Goal: Task Accomplishment & Management: Use online tool/utility

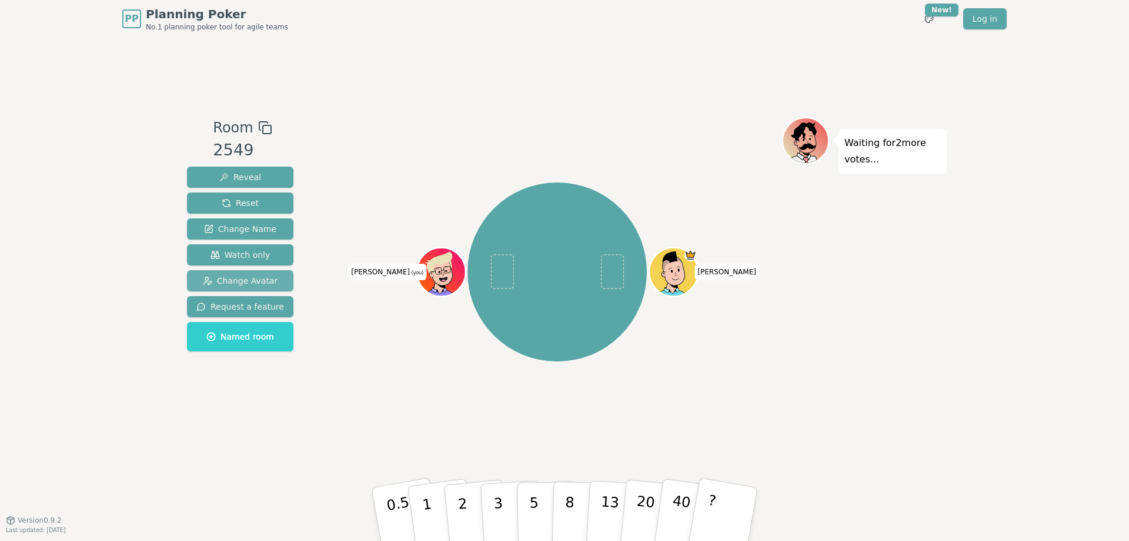
click at [248, 279] on span "Change Avatar" at bounding box center [240, 281] width 75 height 12
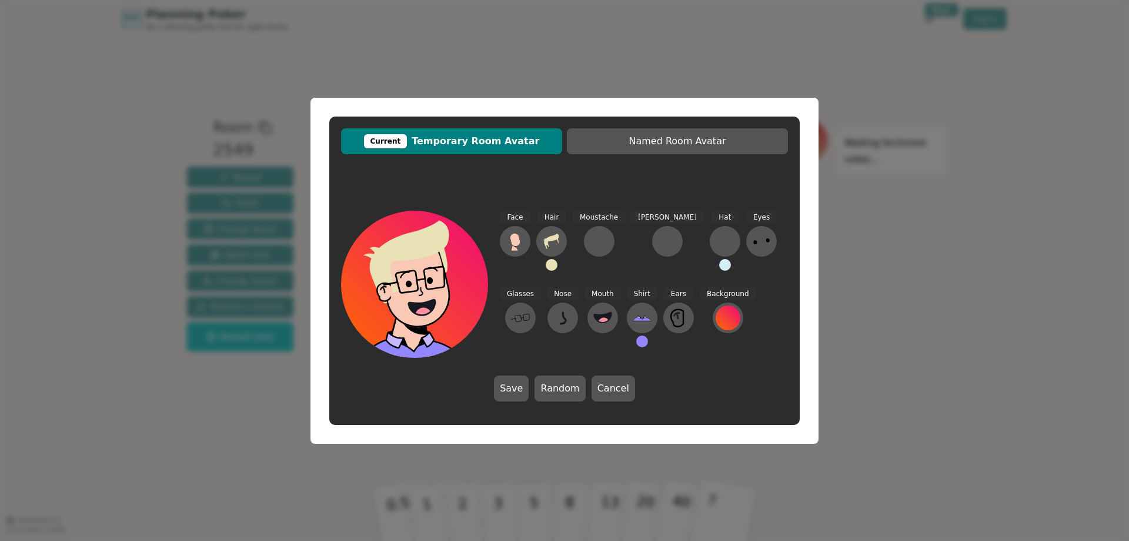
click at [636, 342] on button at bounding box center [642, 341] width 12 height 12
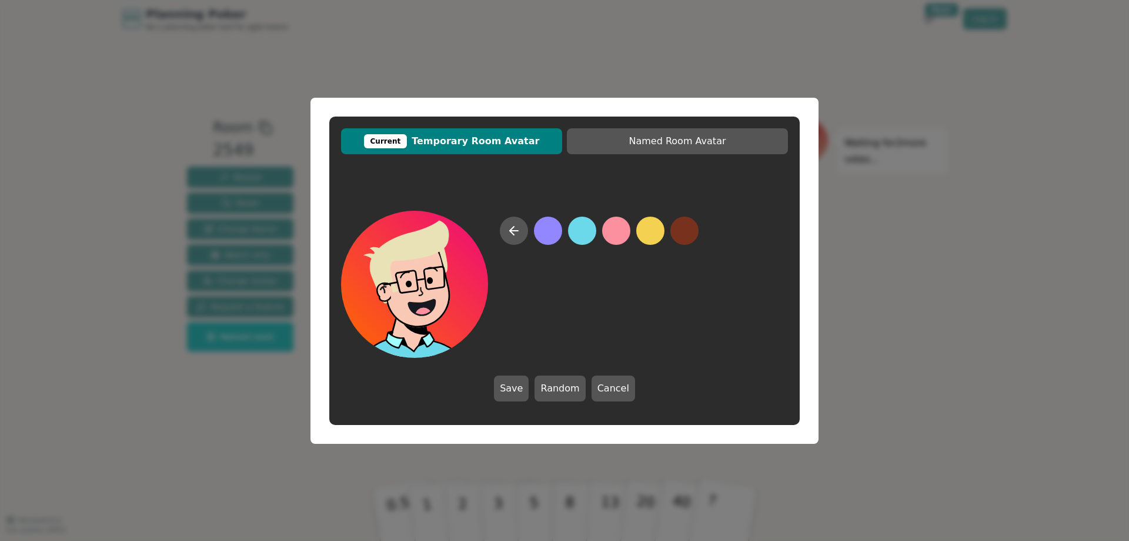
click at [582, 235] on button at bounding box center [582, 230] width 28 height 28
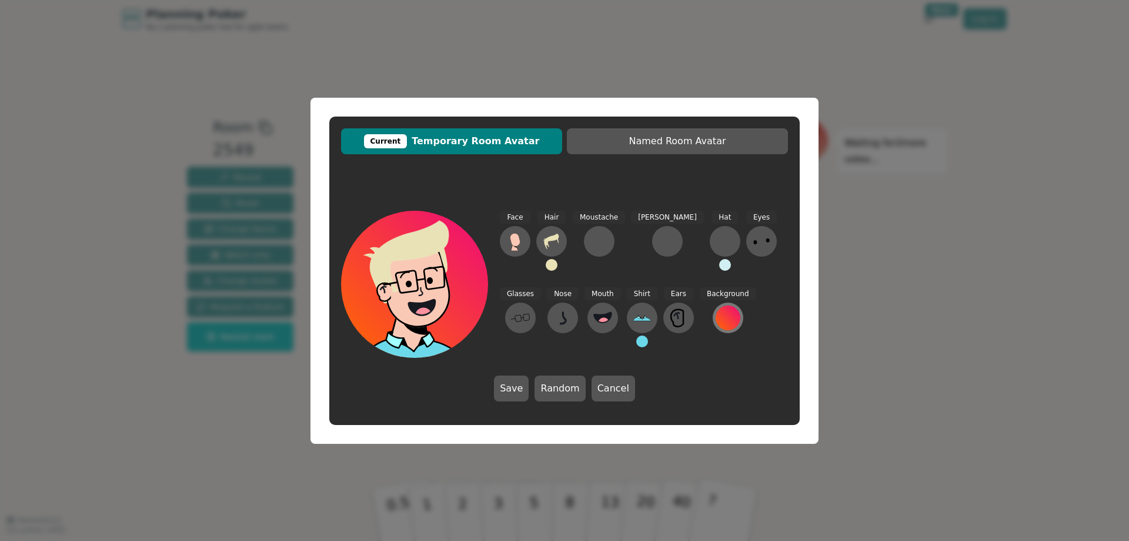
click at [716, 319] on div at bounding box center [728, 317] width 25 height 25
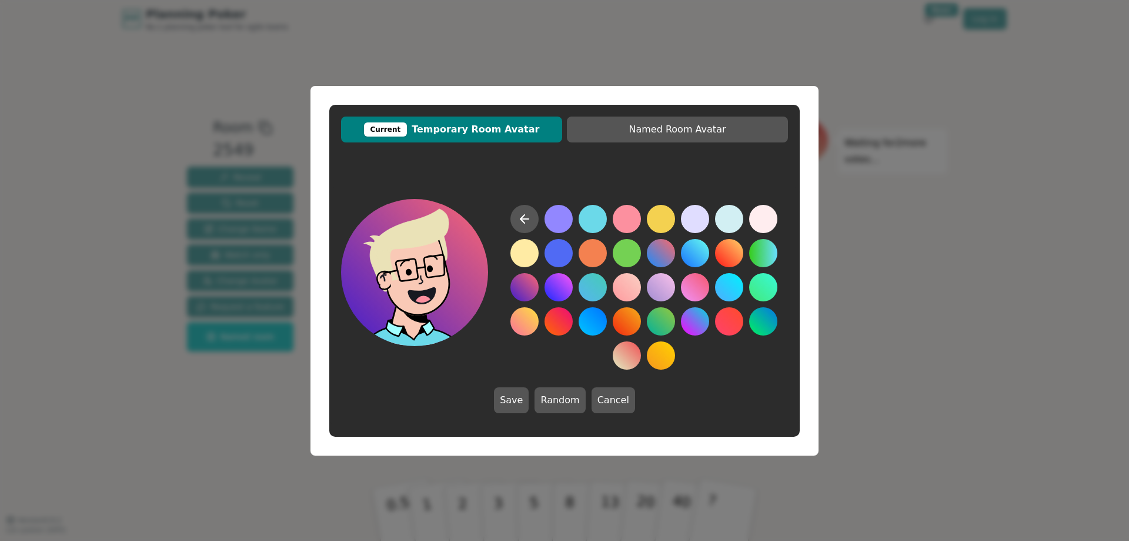
click at [523, 285] on button at bounding box center [525, 287] width 28 height 28
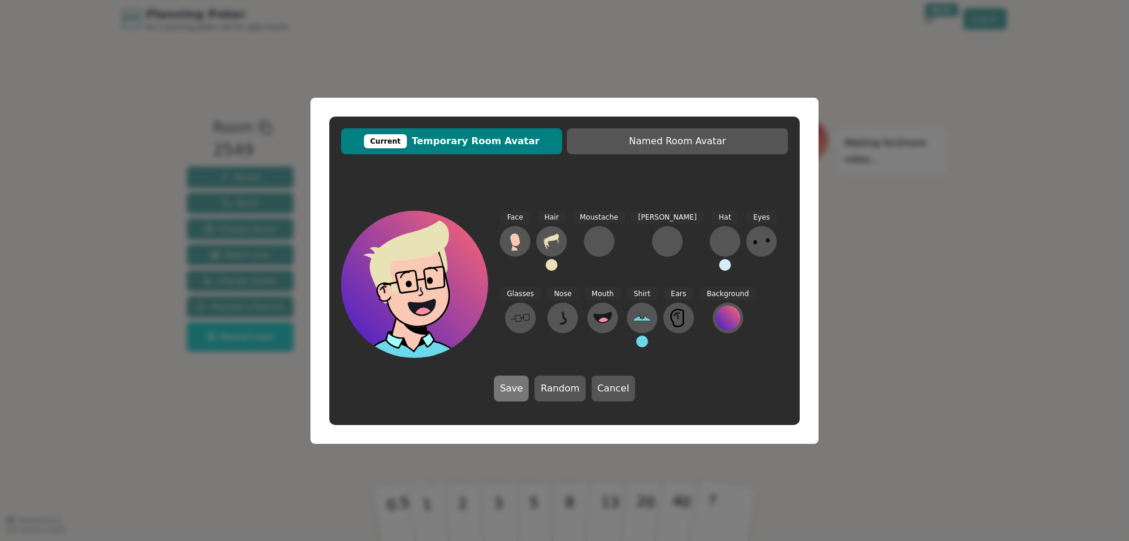
click at [515, 388] on button "Save" at bounding box center [511, 388] width 35 height 26
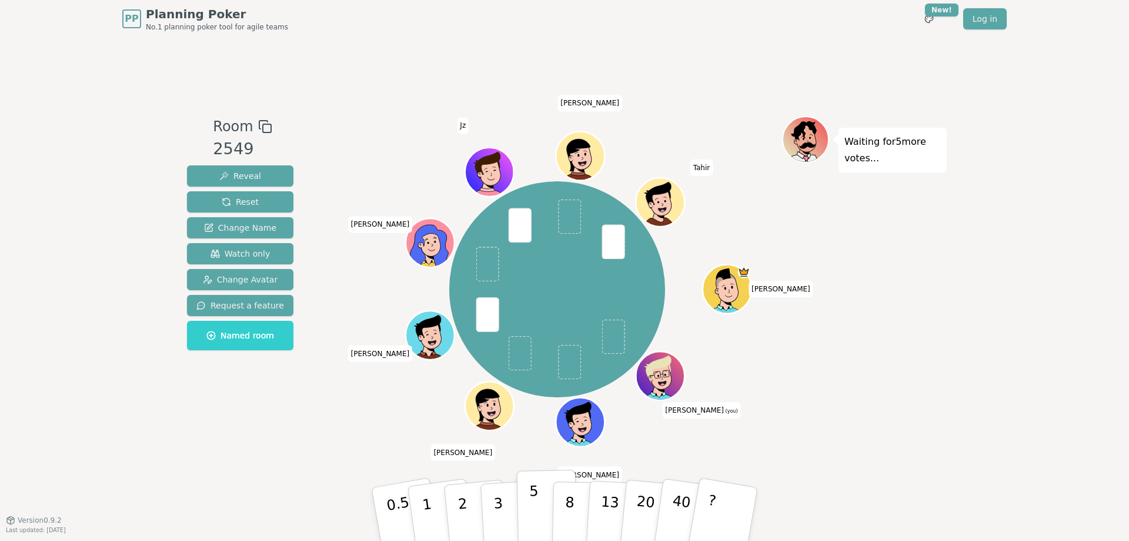
click at [535, 502] on p "5" at bounding box center [534, 514] width 10 height 64
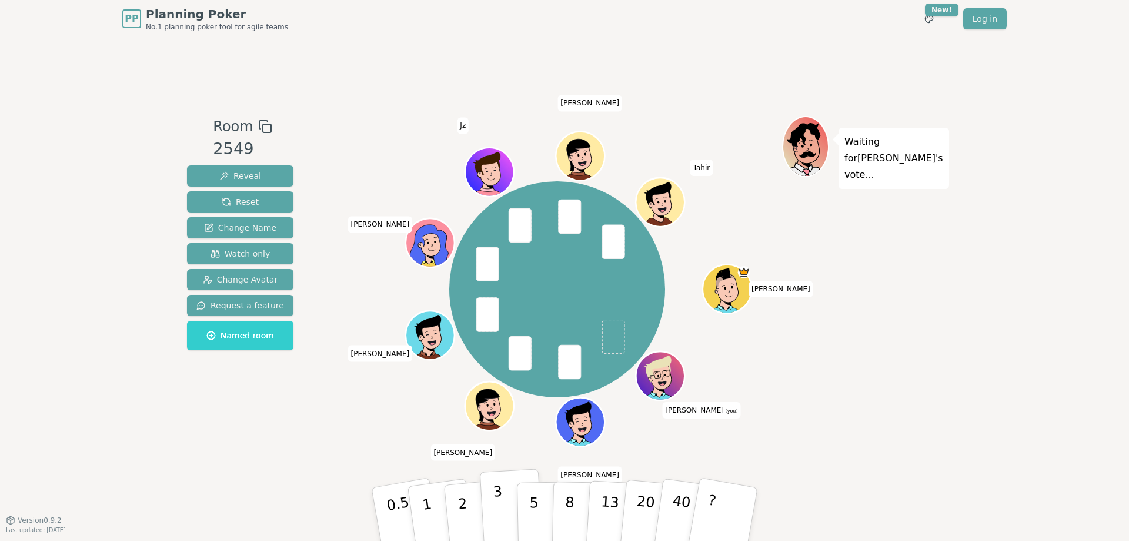
click at [502, 499] on button "3" at bounding box center [512, 514] width 64 height 92
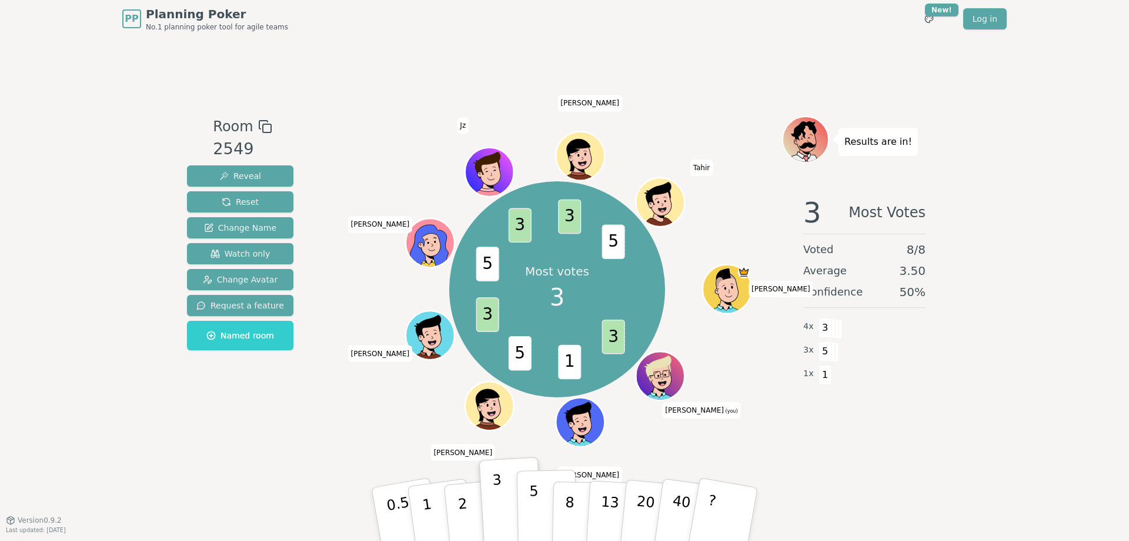
click at [532, 506] on p "5" at bounding box center [534, 514] width 10 height 64
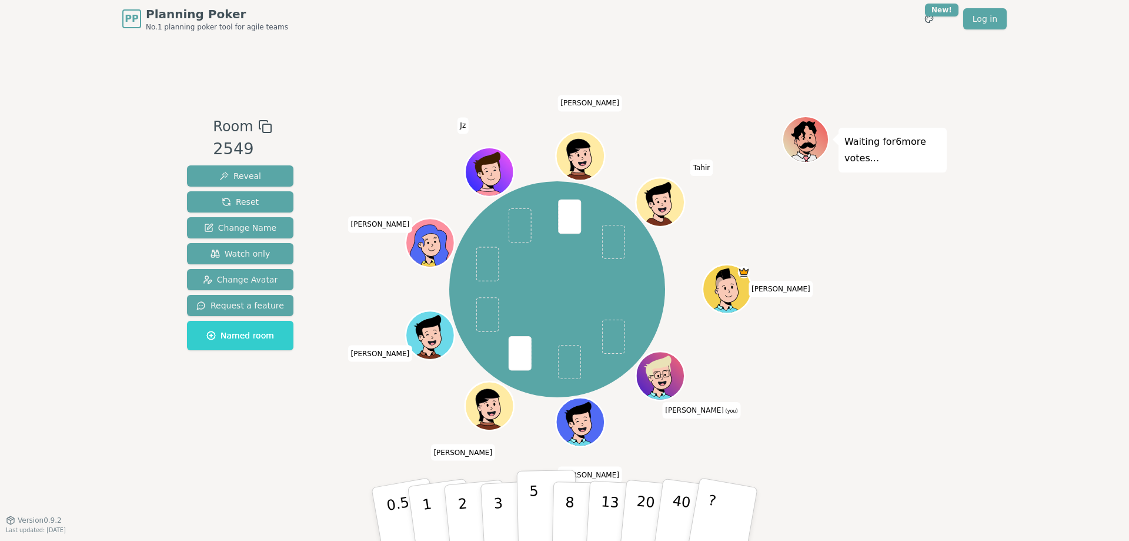
click at [536, 502] on p "5" at bounding box center [534, 514] width 10 height 64
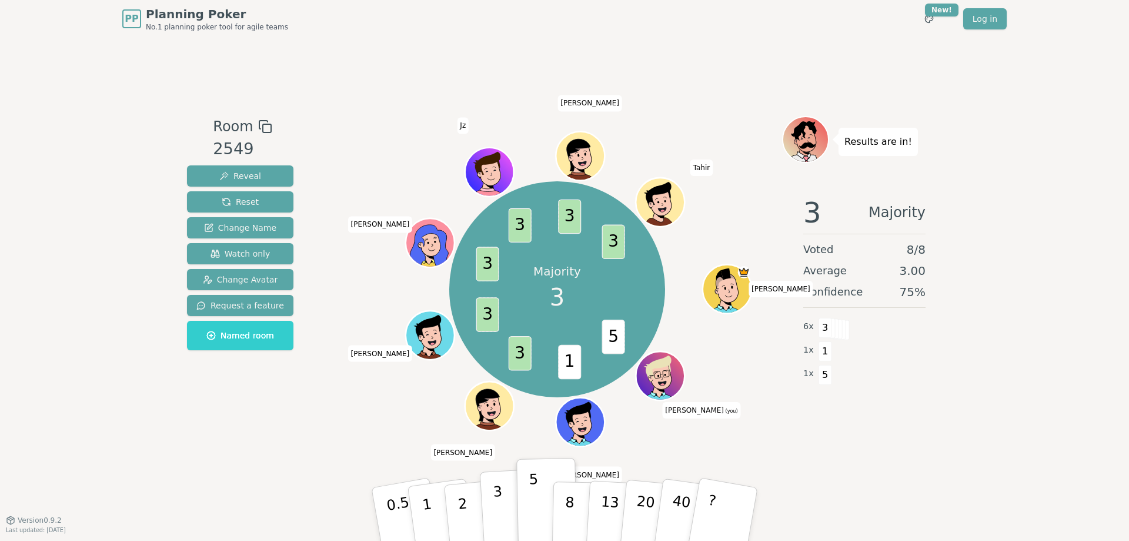
click at [503, 505] on button "3" at bounding box center [512, 514] width 64 height 92
